Goal: Task Accomplishment & Management: Use online tool/utility

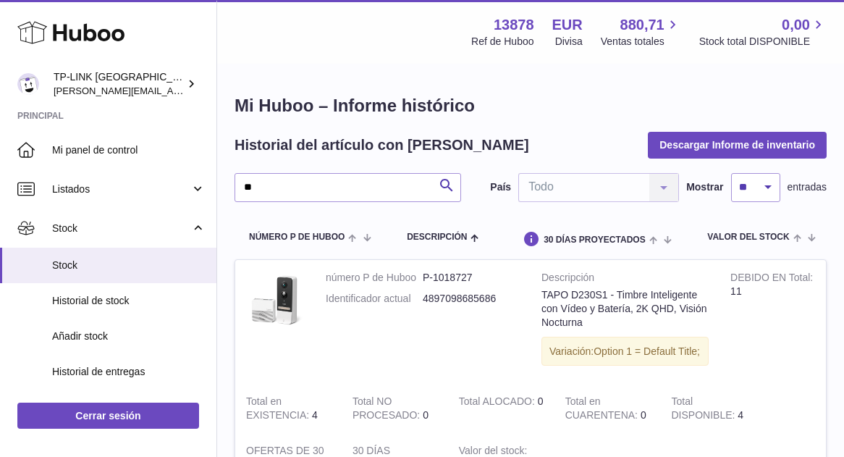
type input "*"
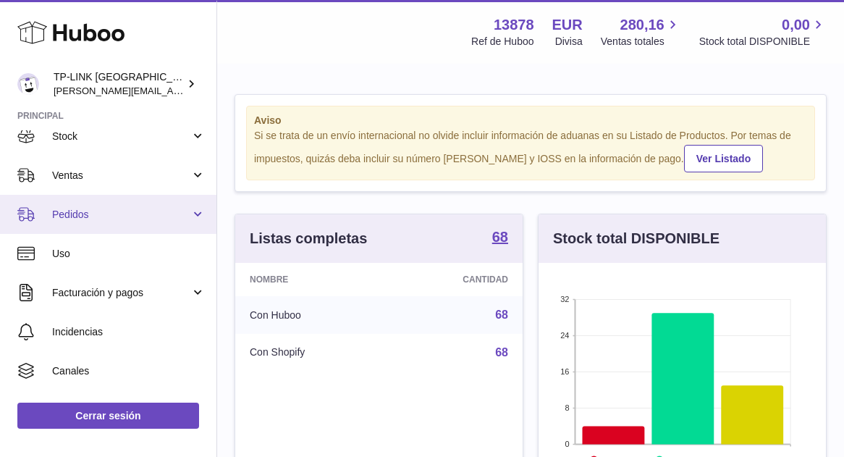
scroll to position [93, 0]
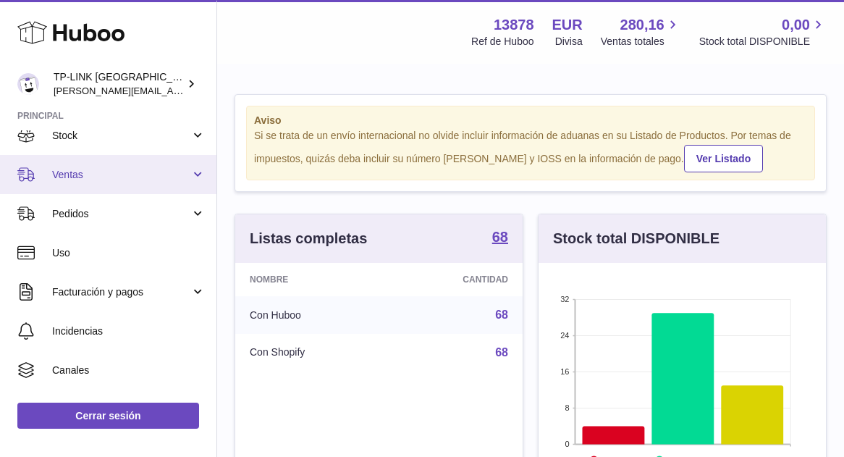
click at [196, 181] on link "Ventas" at bounding box center [108, 174] width 217 height 39
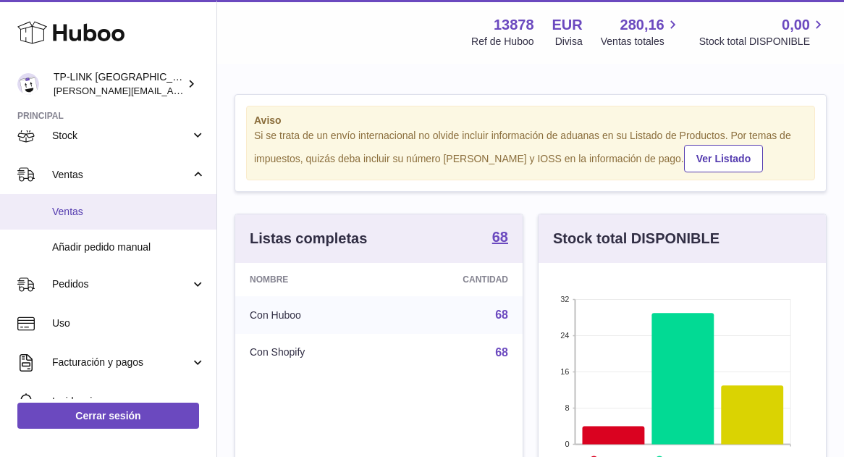
click at [93, 219] on link "Ventas" at bounding box center [108, 211] width 217 height 35
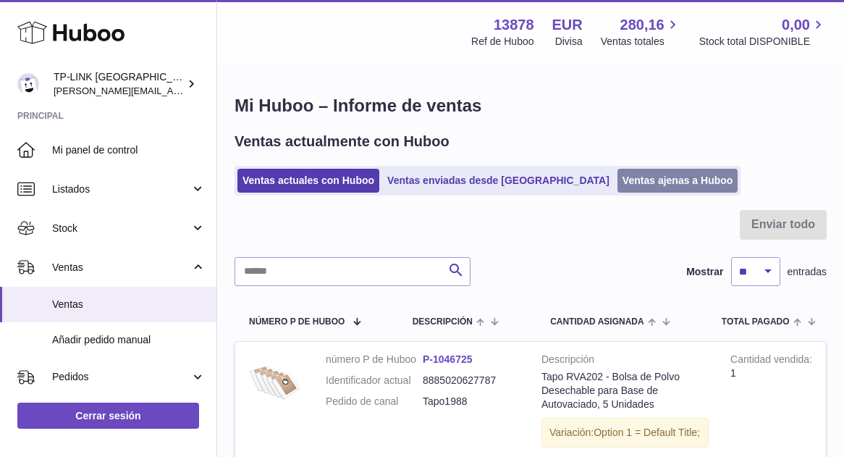
click at [618, 185] on link "Ventas ajenas a Huboo" at bounding box center [678, 181] width 121 height 24
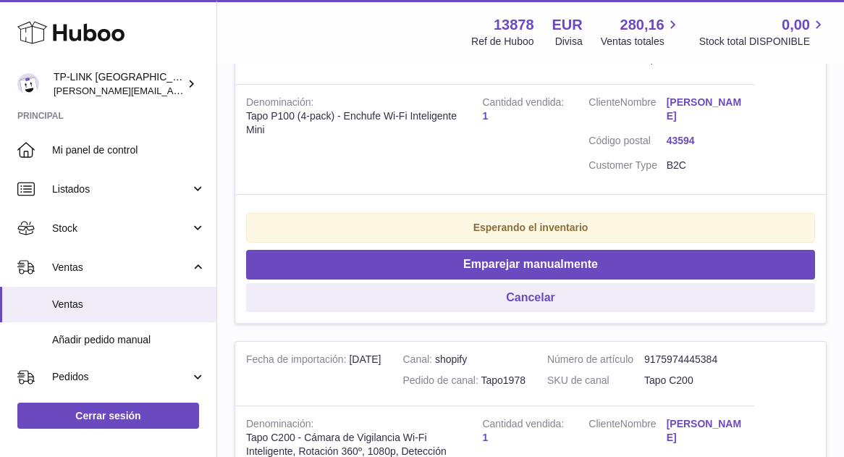
scroll to position [397, 0]
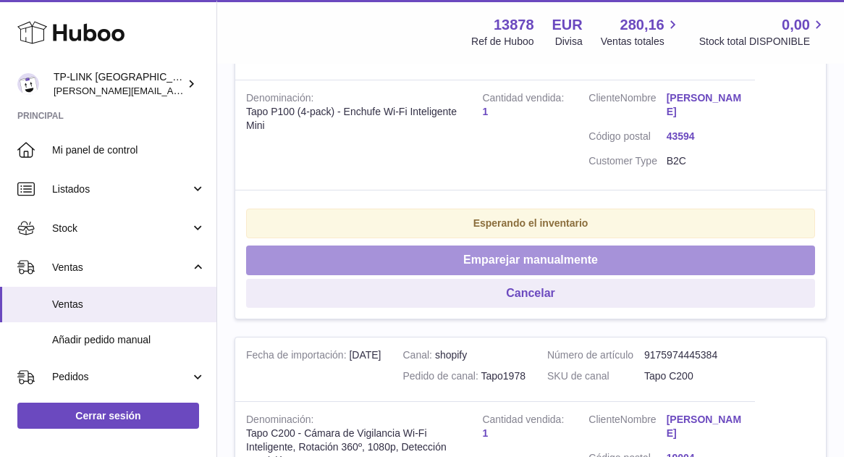
click at [634, 259] on button "Emparejar manualmente" at bounding box center [530, 261] width 569 height 30
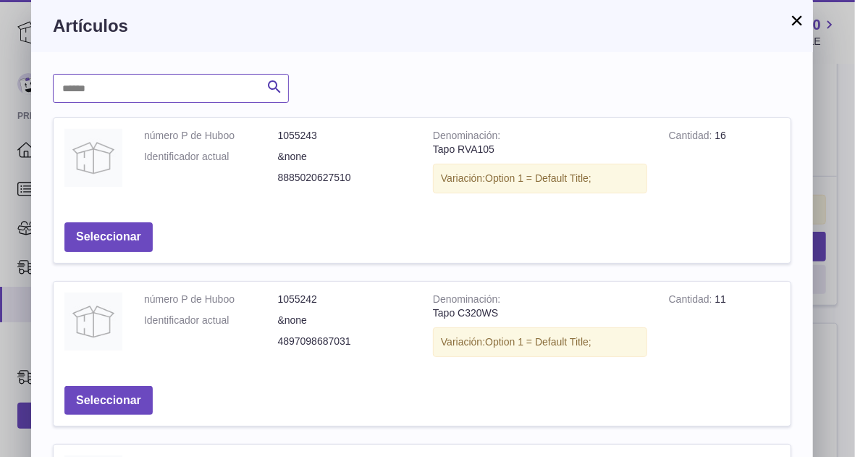
click at [204, 91] on input "text" at bounding box center [171, 88] width 236 height 29
type input "*"
type input "****"
click at [275, 89] on icon "submit" at bounding box center [274, 87] width 17 height 18
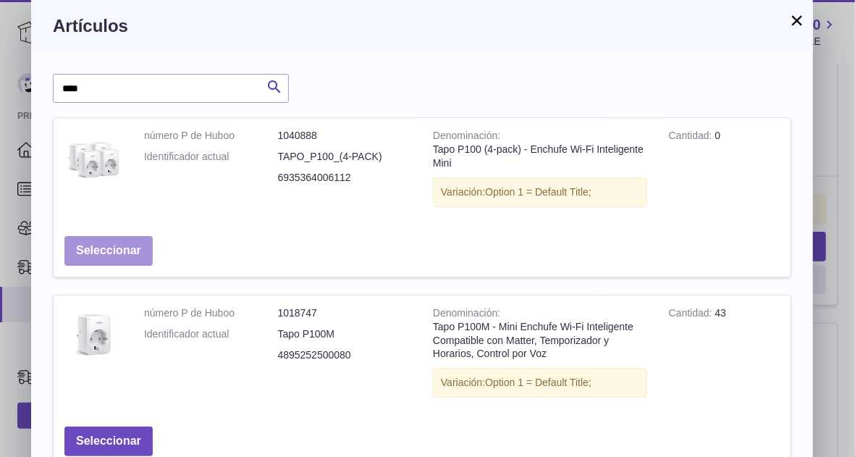
click at [109, 259] on button "Seleccionar" at bounding box center [108, 251] width 88 height 30
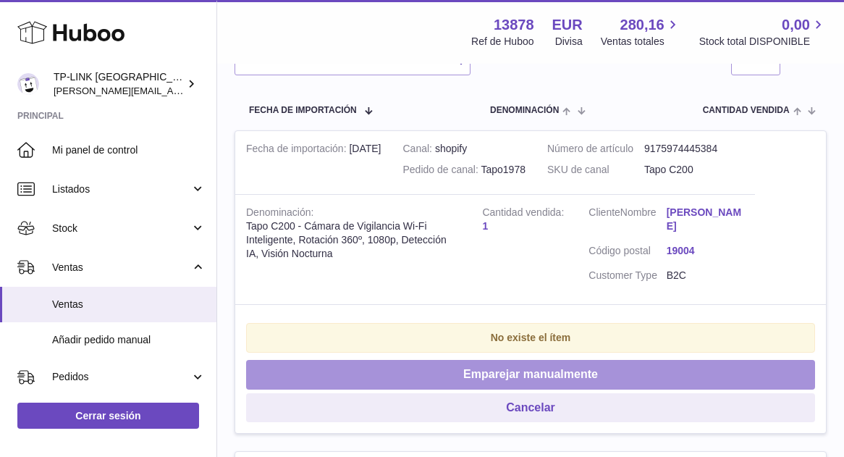
scroll to position [274, 0]
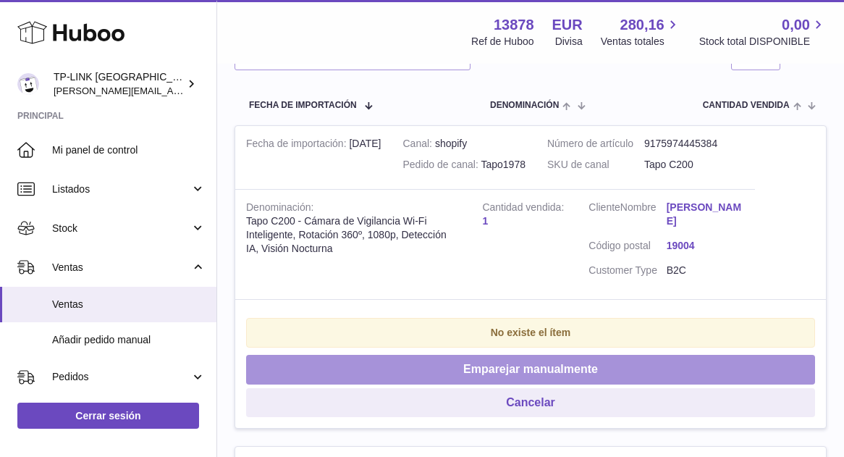
click at [603, 358] on button "Emparejar manualmente" at bounding box center [530, 370] width 569 height 30
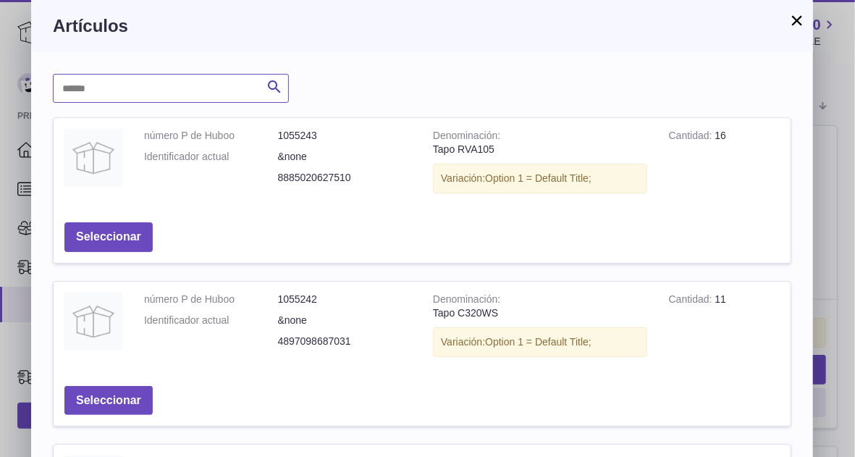
click at [186, 88] on input "text" at bounding box center [171, 88] width 236 height 29
type input "****"
drag, startPoint x: 278, startPoint y: 83, endPoint x: 419, endPoint y: 196, distance: 180.3
click at [264, 81] on button "Buscar" at bounding box center [274, 88] width 29 height 29
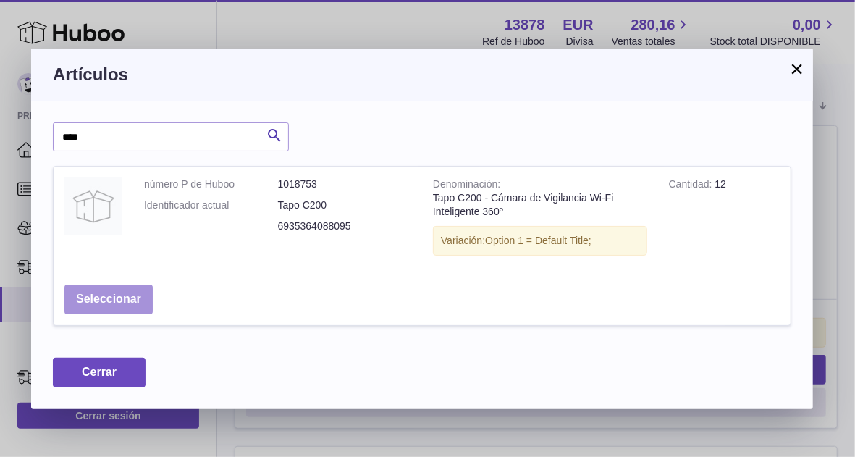
drag, startPoint x: 125, startPoint y: 301, endPoint x: 481, endPoint y: 267, distance: 357.9
click at [481, 267] on tr "número P de Huboo 1018753 Identificador actual Tapo C200 6935364088095 Denomina…" at bounding box center [422, 245] width 739 height 159
click at [117, 297] on button "Seleccionar" at bounding box center [108, 300] width 88 height 30
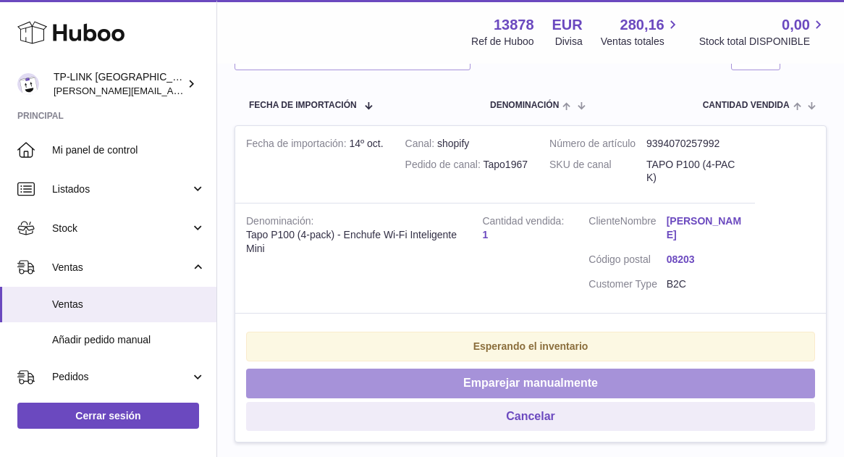
click at [540, 390] on button "Emparejar manualmente" at bounding box center [530, 384] width 569 height 30
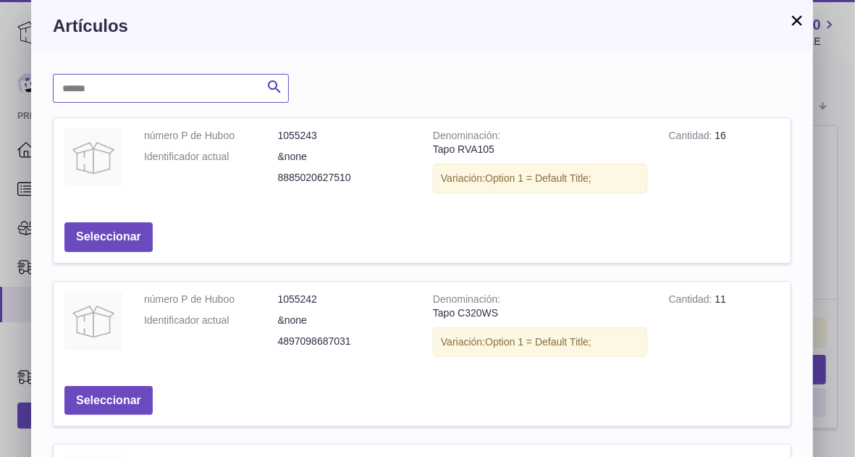
click at [214, 88] on input "text" at bounding box center [171, 88] width 236 height 29
type input "****"
click at [280, 88] on icon "submit" at bounding box center [274, 87] width 17 height 18
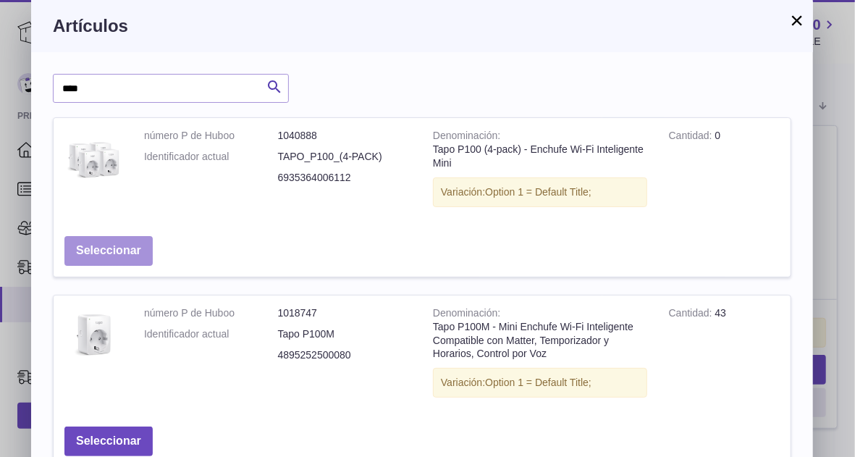
drag, startPoint x: 126, startPoint y: 240, endPoint x: 596, endPoint y: 236, distance: 470.0
click at [596, 236] on tr "número P de Huboo 1040888 Identificador actual TAPO_P100_(4-PACK) 6935364006112…" at bounding box center [422, 196] width 739 height 159
click at [117, 246] on button "Seleccionar" at bounding box center [108, 251] width 88 height 30
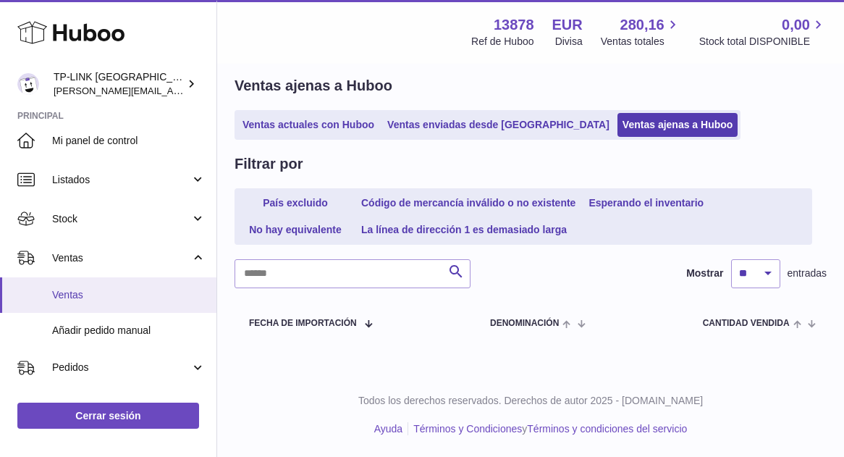
scroll to position [7, 0]
